Goal: Communication & Community: Answer question/provide support

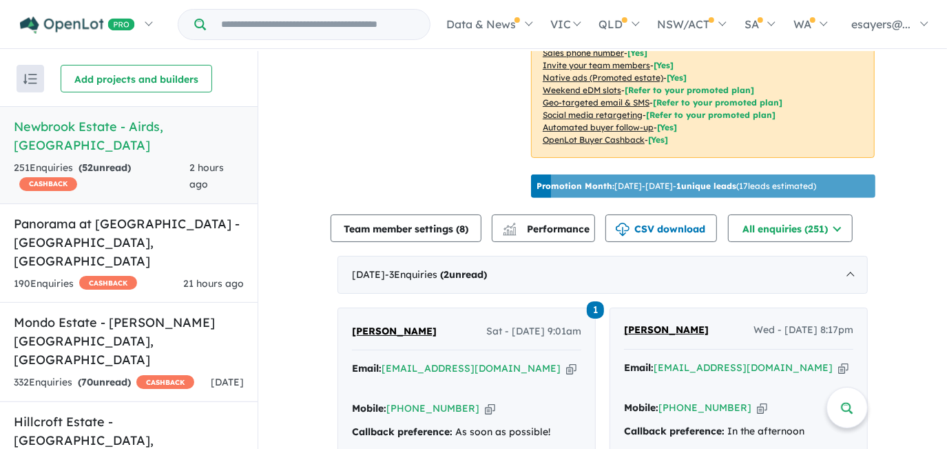
scroll to position [438, 0]
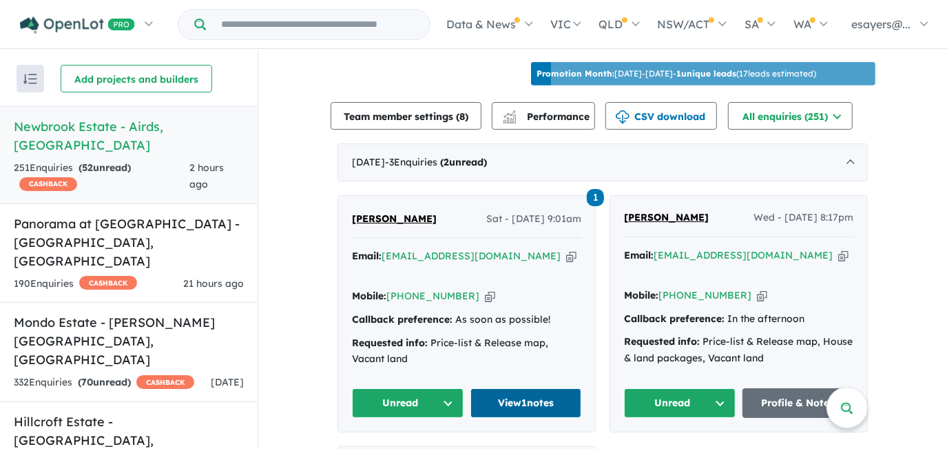
click at [500, 398] on link "View 1 notes" at bounding box center [527, 403] width 112 height 30
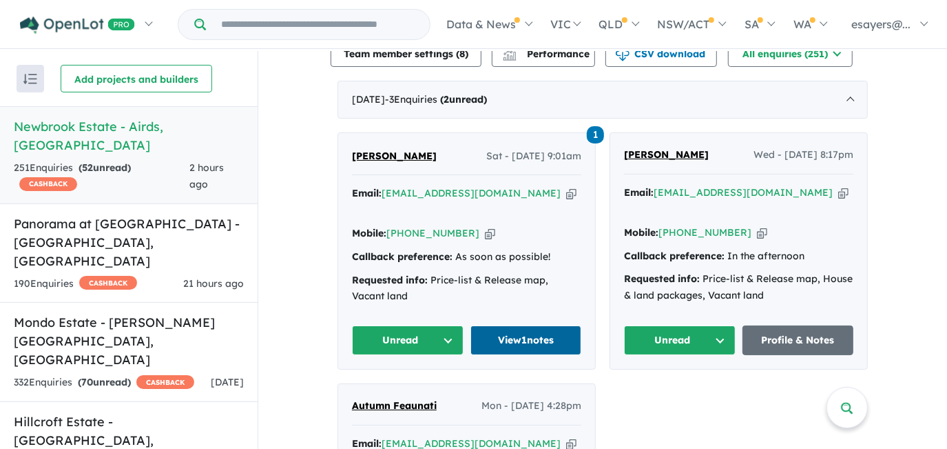
click at [548, 335] on link "View 1 notes" at bounding box center [527, 340] width 112 height 30
click at [566, 193] on icon "button" at bounding box center [571, 193] width 10 height 14
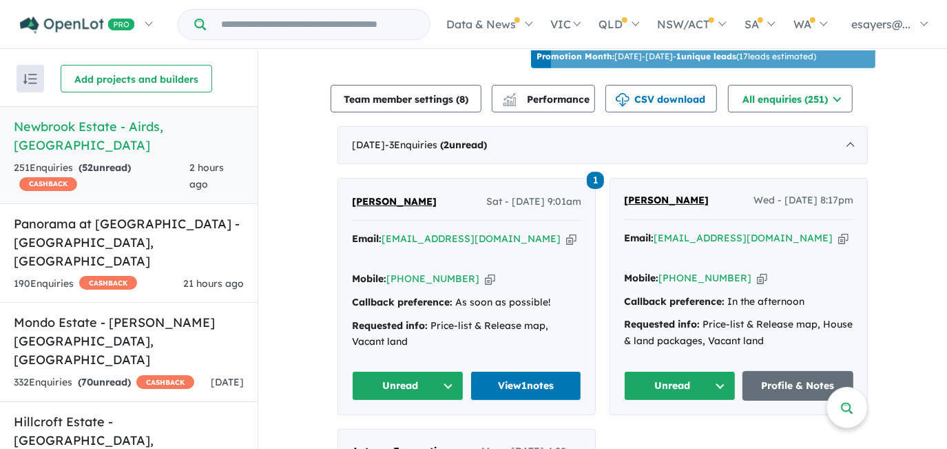
scroll to position [438, 0]
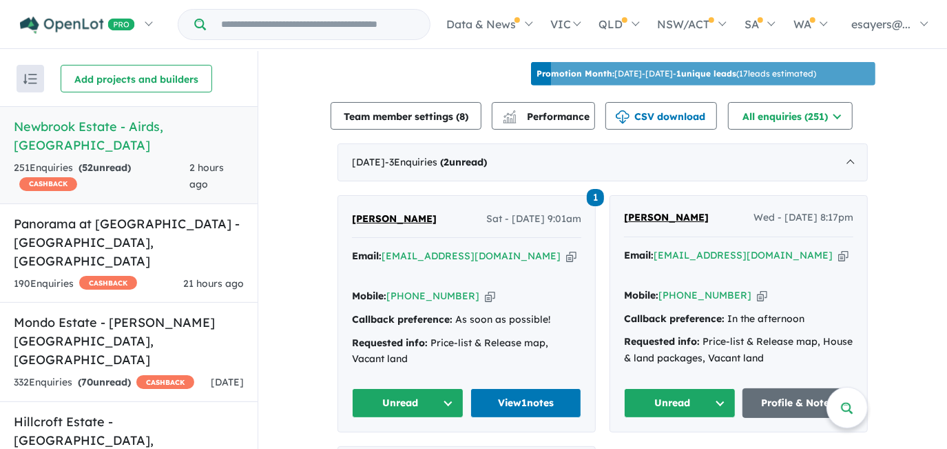
click at [410, 405] on button "Unread" at bounding box center [408, 403] width 112 height 30
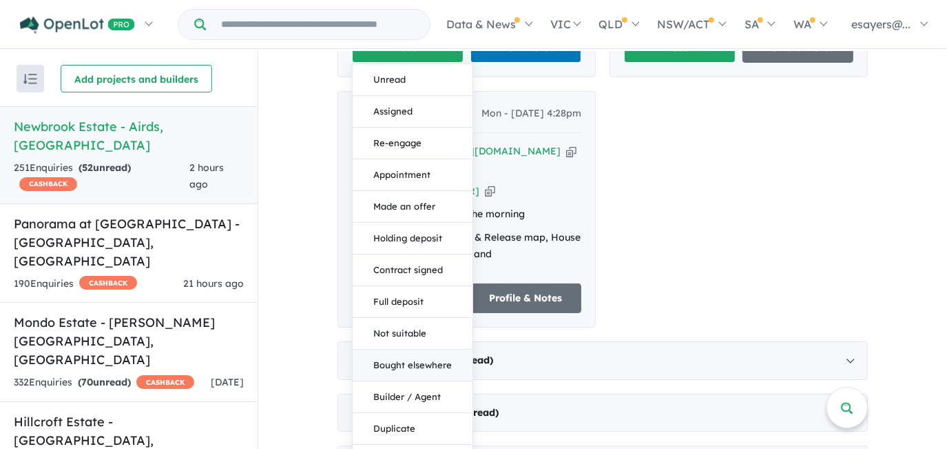
scroll to position [814, 0]
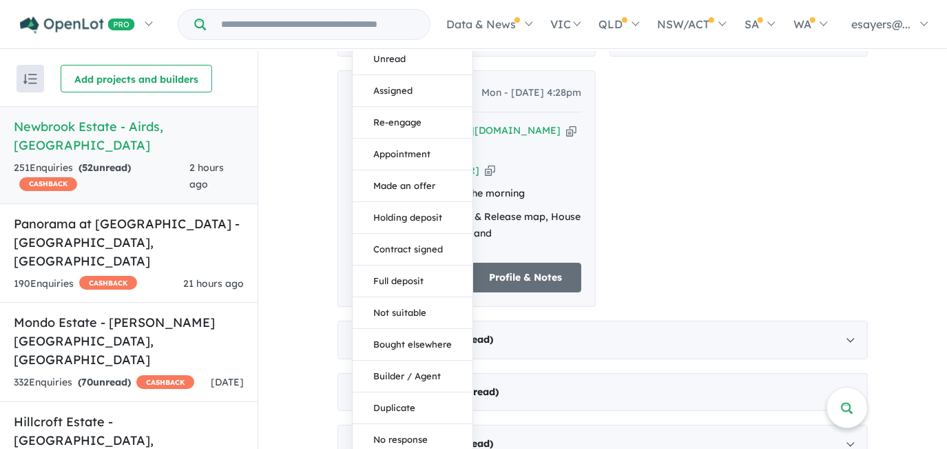
click at [720, 181] on div "1 Purushottam Yadav Sat - 06/09/2025, 9:01am Email: purushottamyadav01@gmail.co…" at bounding box center [603, 62] width 531 height 486
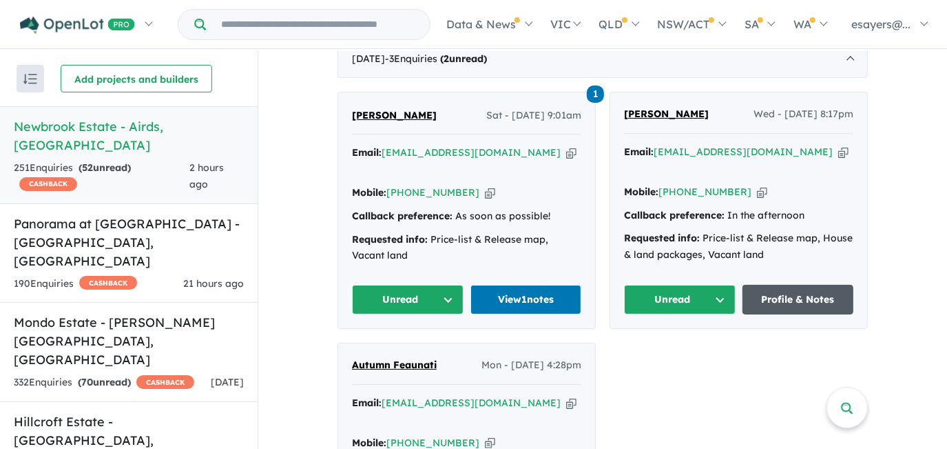
scroll to position [438, 0]
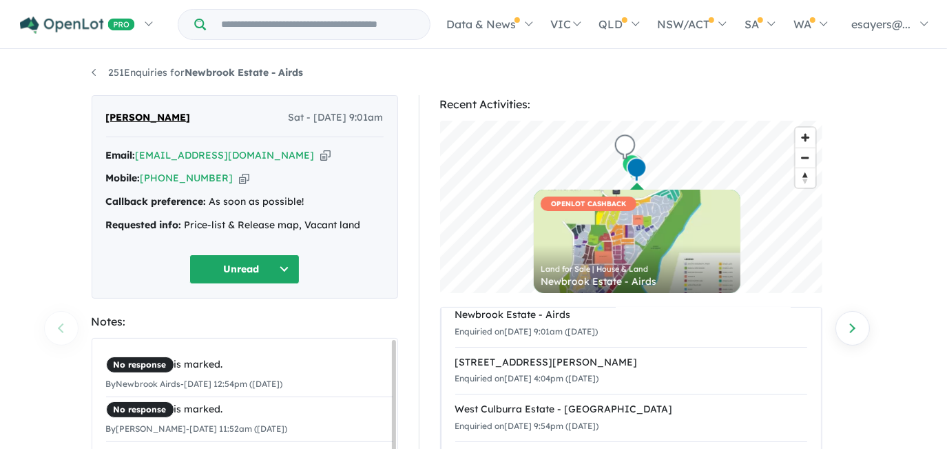
click at [320, 156] on icon "button" at bounding box center [325, 155] width 10 height 14
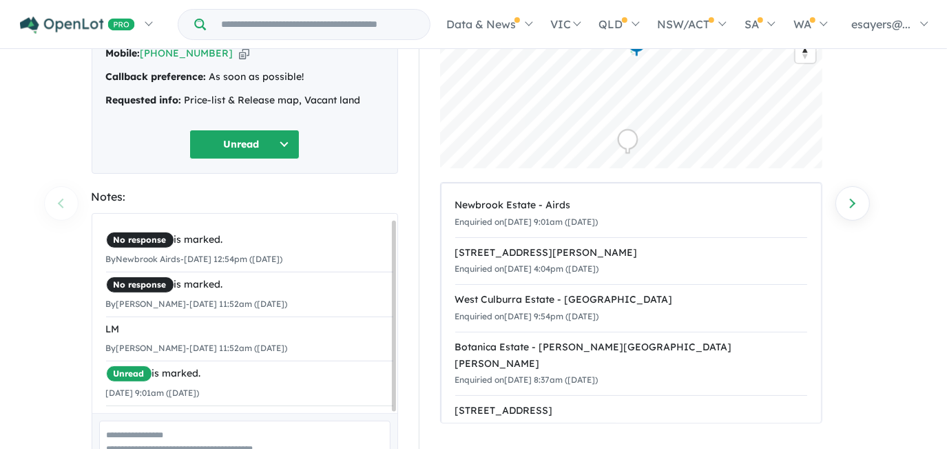
scroll to position [6, 0]
click at [242, 145] on button "Unread" at bounding box center [244, 145] width 110 height 30
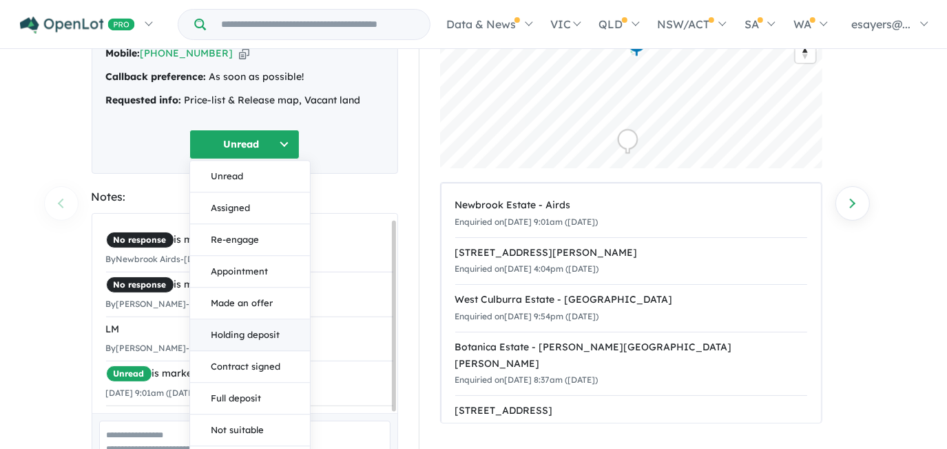
scroll to position [246, 0]
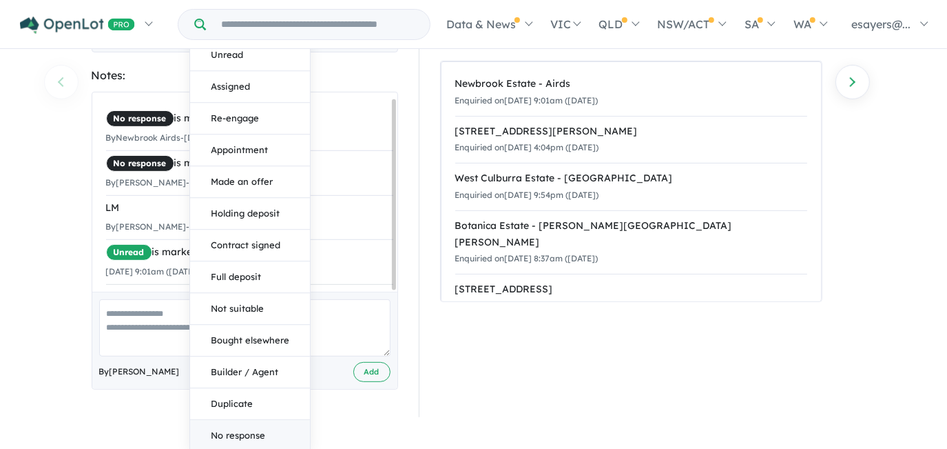
click at [259, 431] on button "No response" at bounding box center [250, 435] width 120 height 31
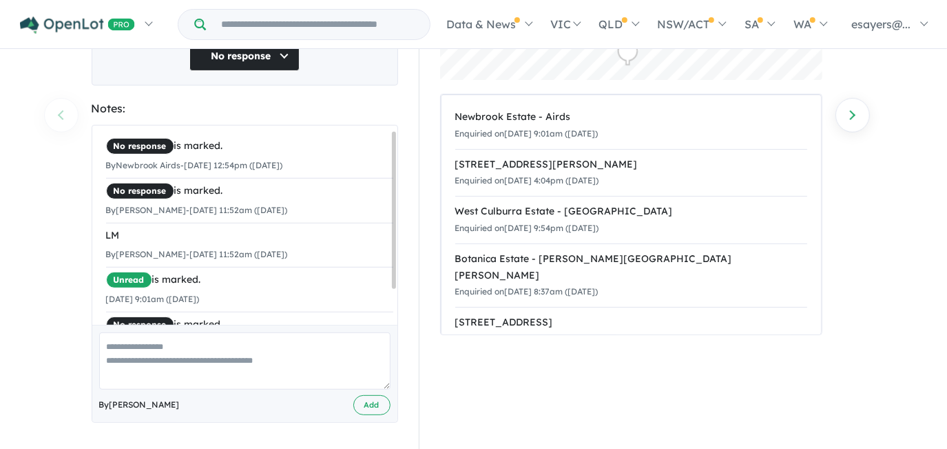
click at [174, 367] on textarea at bounding box center [244, 360] width 291 height 57
type textarea "**"
click at [371, 402] on button "Add" at bounding box center [371, 405] width 37 height 20
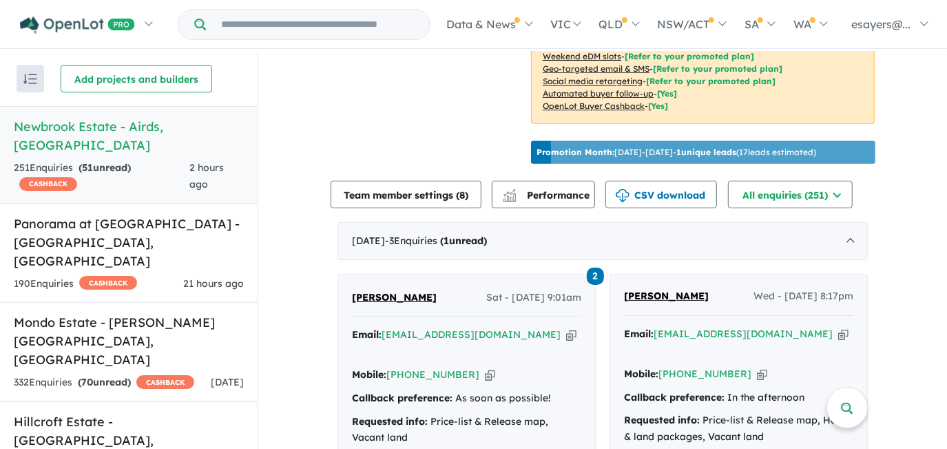
scroll to position [438, 0]
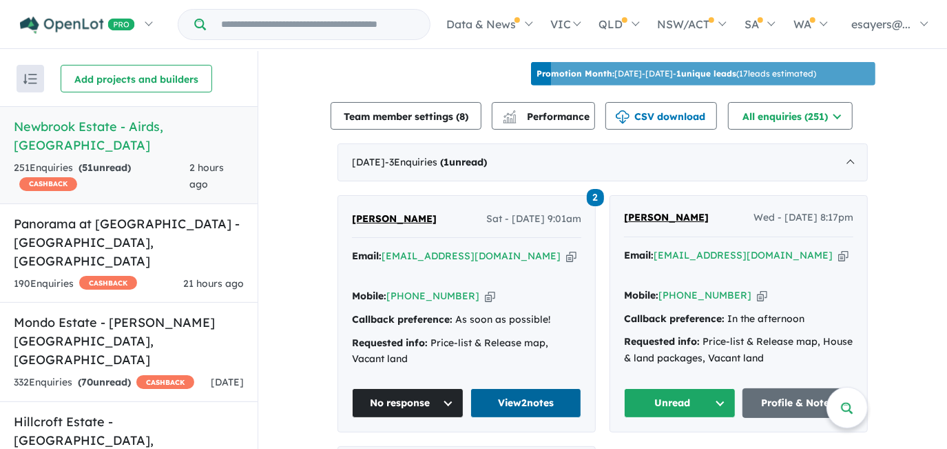
click at [501, 394] on link "View 2 notes" at bounding box center [527, 403] width 112 height 30
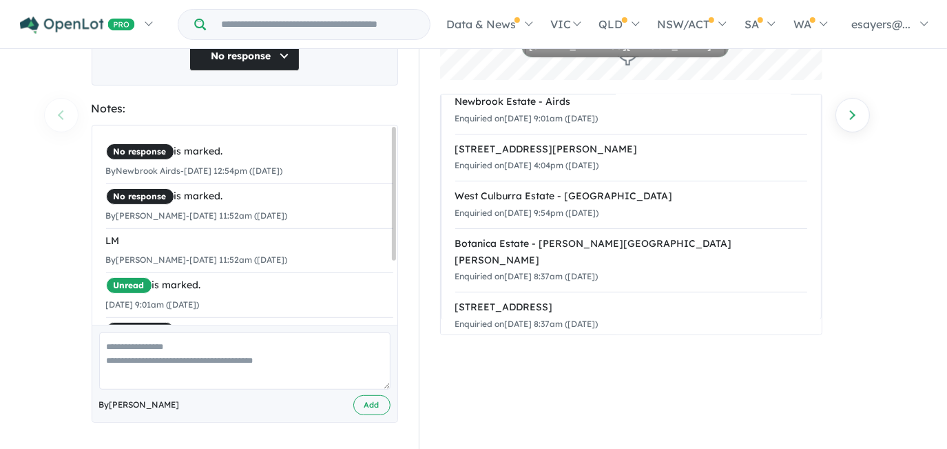
scroll to position [94, 0]
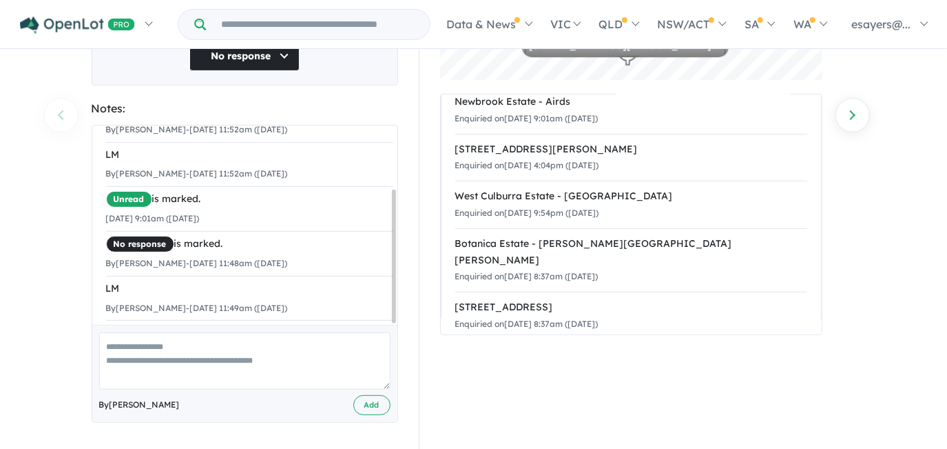
drag, startPoint x: 393, startPoint y: 238, endPoint x: 373, endPoint y: 329, distance: 92.3
click at [373, 329] on div "No response is marked. By Newbrook Airds - [DATE] 12:54pm ([DATE]) No response …" at bounding box center [245, 274] width 307 height 298
